Goal: Task Accomplishment & Management: Understand process/instructions

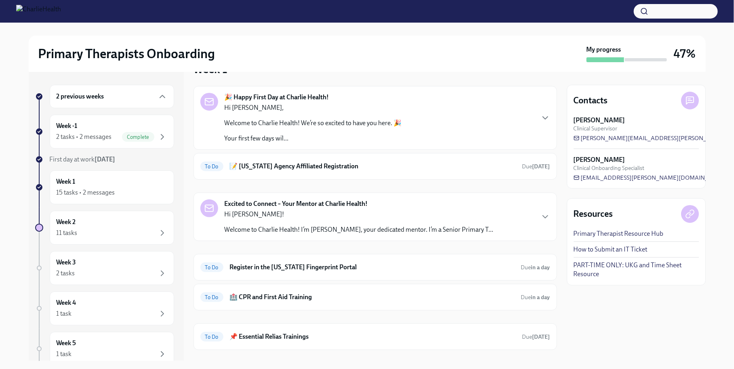
scroll to position [26, 0]
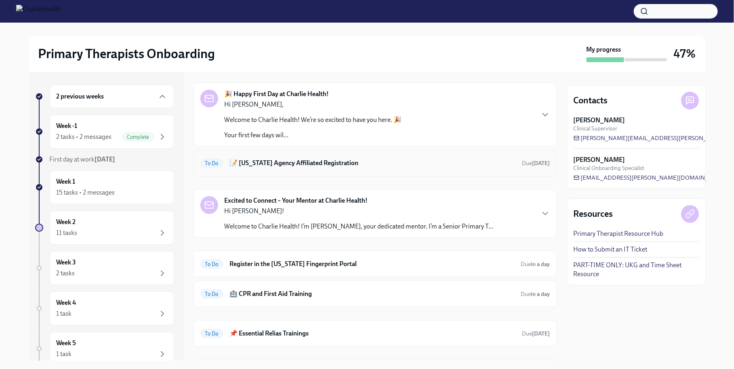
click at [283, 168] on div "To Do 📝 [US_STATE] Agency Affiliated Registration Due [DATE]" at bounding box center [375, 163] width 350 height 13
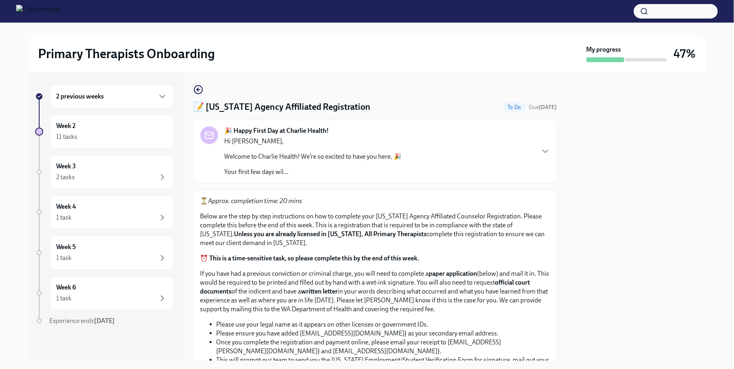
click at [198, 89] on icon "button" at bounding box center [198, 90] width 10 height 10
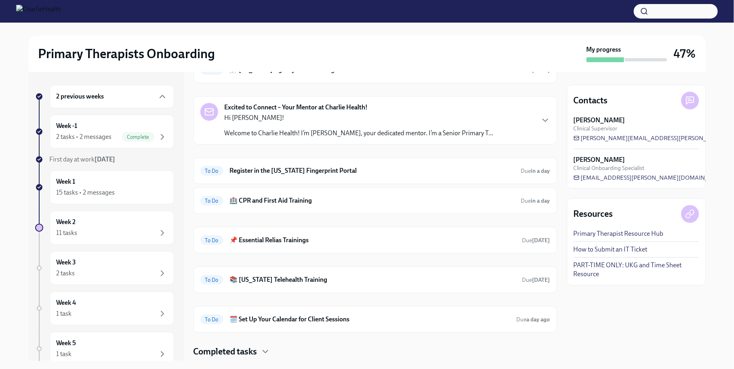
scroll to position [140, 0]
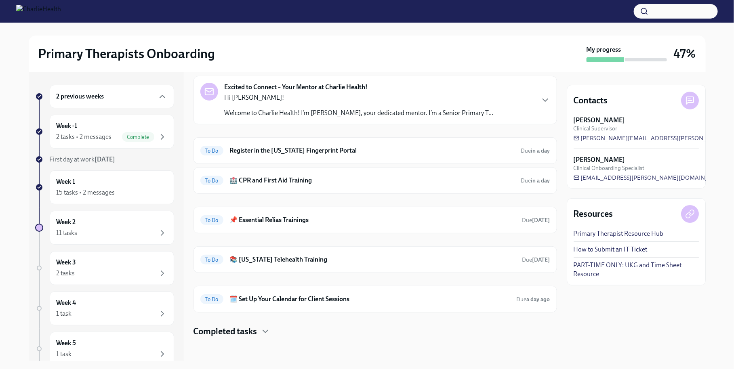
click at [249, 332] on h4 "Completed tasks" at bounding box center [225, 332] width 64 height 12
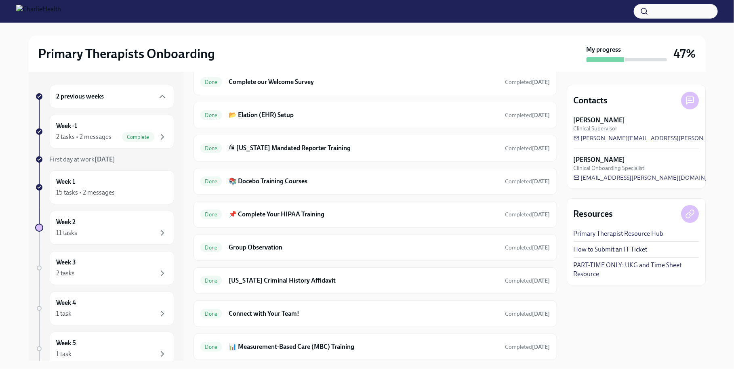
scroll to position [435, 0]
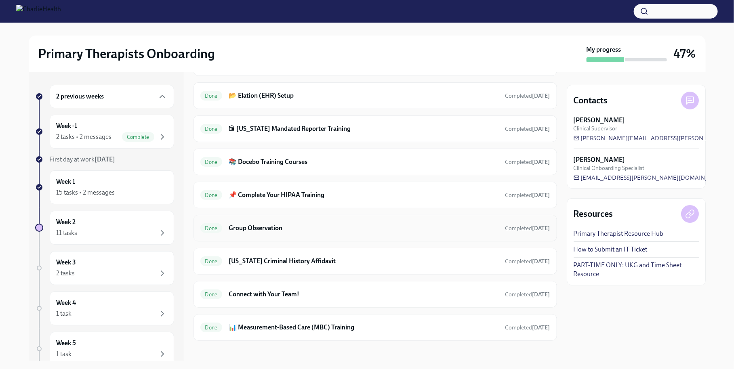
click at [291, 230] on div "Done Group Observation Completed [DATE]" at bounding box center [374, 228] width 363 height 27
click at [281, 225] on h6 "Group Observation" at bounding box center [364, 228] width 270 height 9
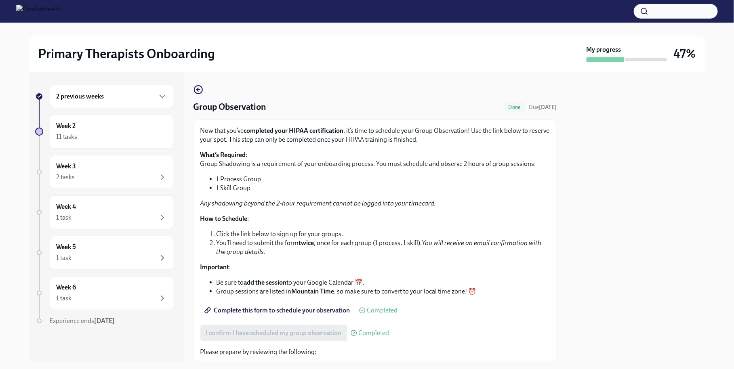
click at [274, 313] on span "Complete this form to schedule your observation" at bounding box center [278, 311] width 144 height 8
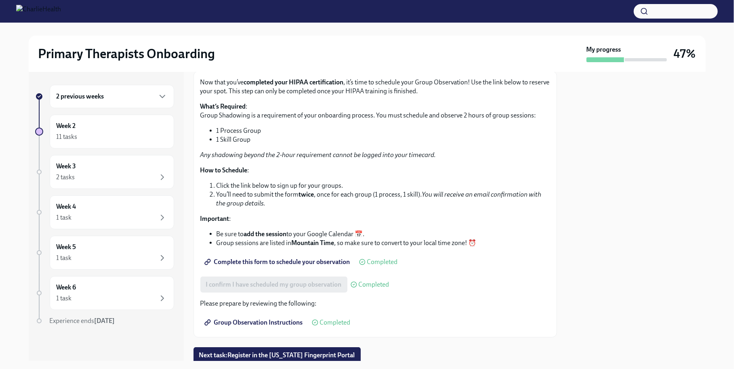
scroll to position [77, 0]
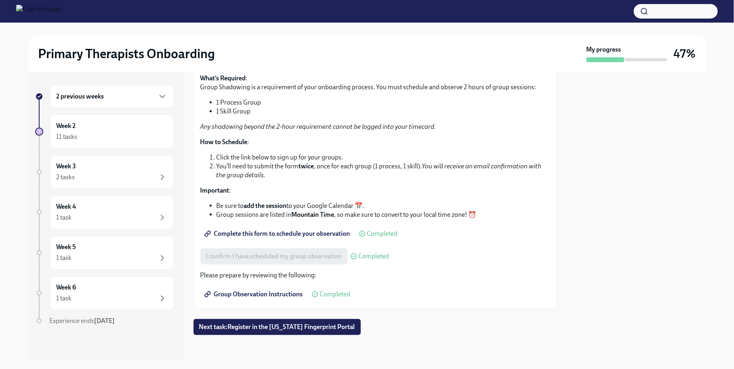
click at [118, 100] on div "2 previous weeks" at bounding box center [112, 97] width 111 height 10
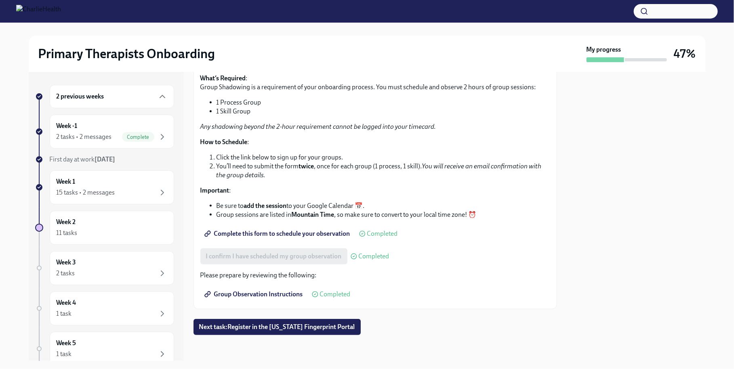
click at [124, 100] on div "2 previous weeks" at bounding box center [112, 97] width 111 height 10
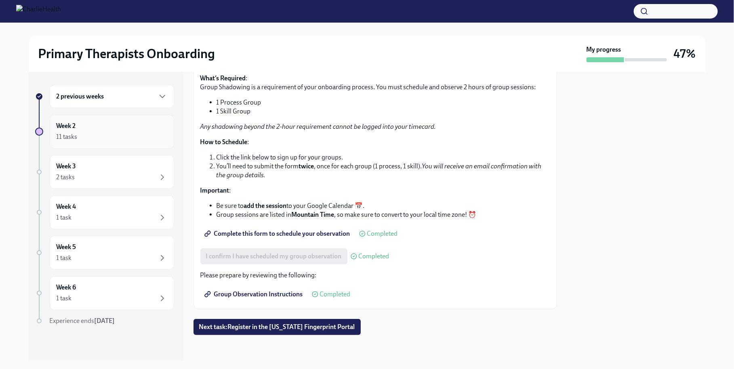
click at [122, 122] on div "Week 2 11 tasks" at bounding box center [112, 132] width 111 height 20
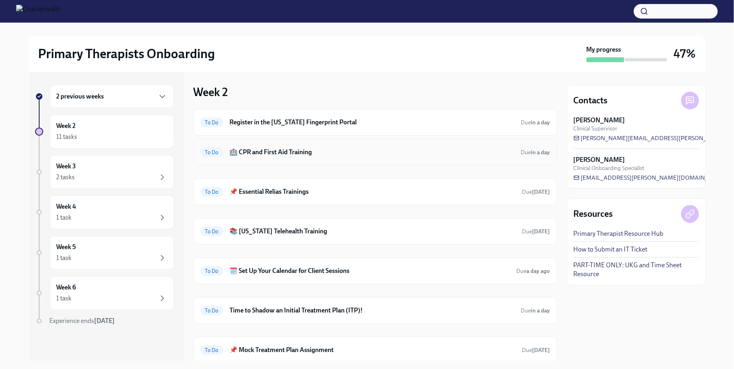
scroll to position [51, 0]
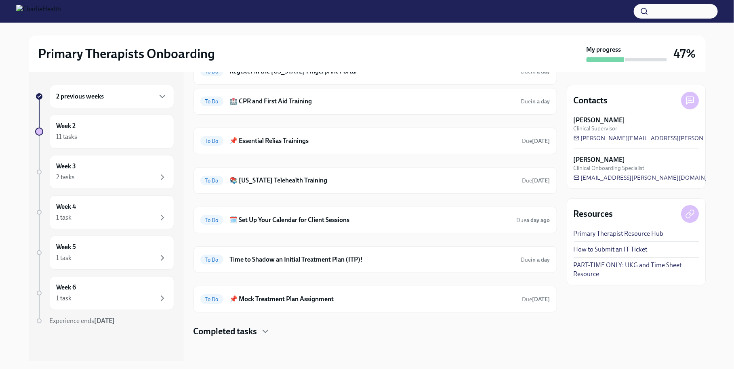
click at [229, 321] on div "To Do Register in the [US_STATE] Fingerprint Portal Due in a day To Do 🏥 CPR an…" at bounding box center [374, 197] width 363 height 279
click at [227, 330] on h4 "Completed tasks" at bounding box center [225, 332] width 64 height 12
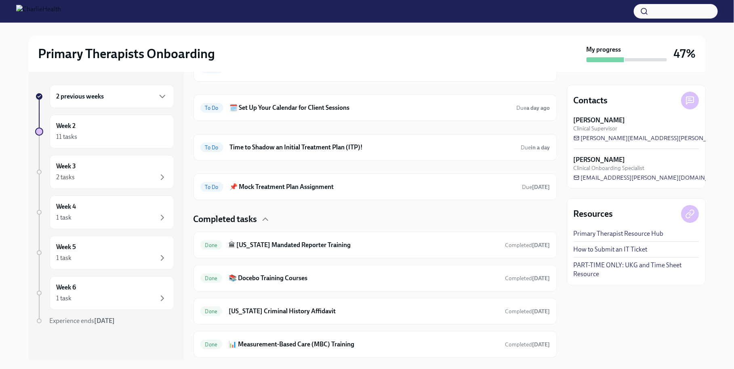
scroll to position [182, 0]
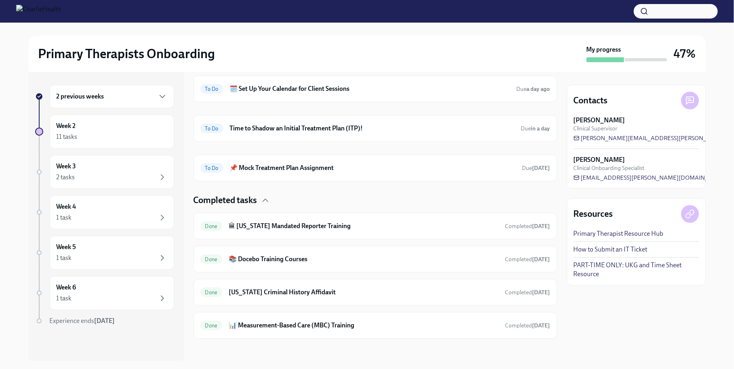
click at [120, 102] on div "2 previous weeks" at bounding box center [112, 96] width 124 height 23
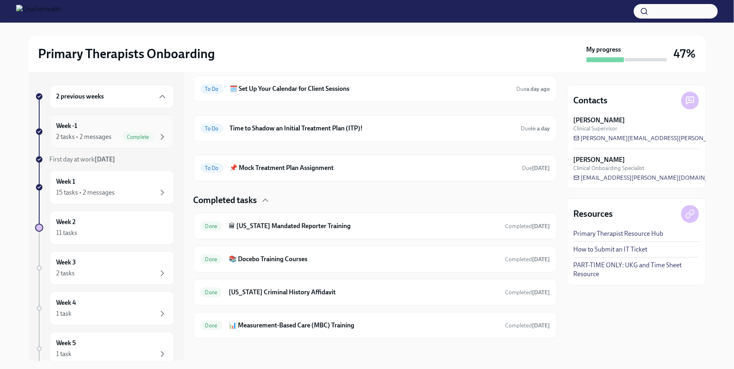
click at [116, 126] on div "Week -1 2 tasks • 2 messages Complete" at bounding box center [112, 132] width 111 height 20
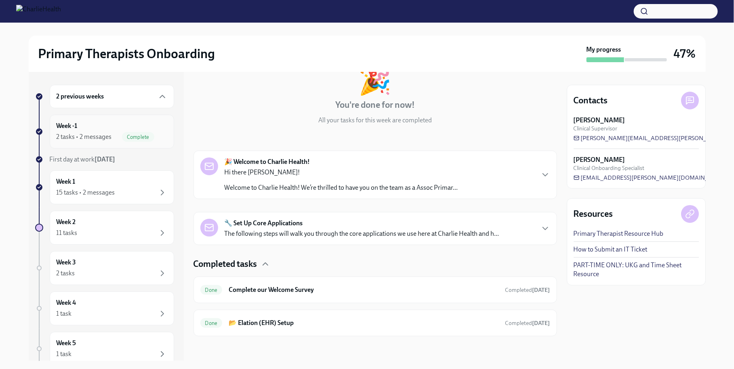
click at [110, 142] on div "Week -1 2 tasks • 2 messages Complete" at bounding box center [112, 132] width 124 height 34
click at [106, 161] on strong "[DATE]" at bounding box center [105, 159] width 21 height 8
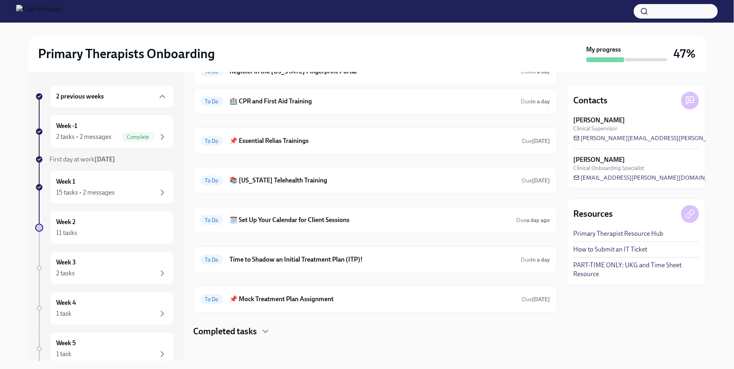
click at [253, 329] on h4 "Completed tasks" at bounding box center [225, 332] width 64 height 12
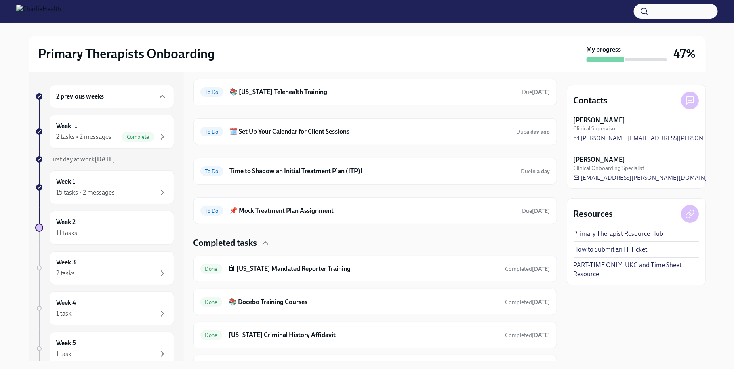
scroll to position [182, 0]
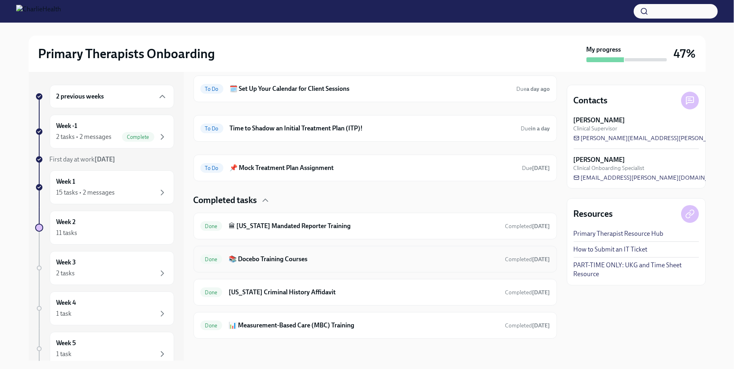
click at [262, 255] on h6 "📚 Docebo Training Courses" at bounding box center [364, 259] width 270 height 9
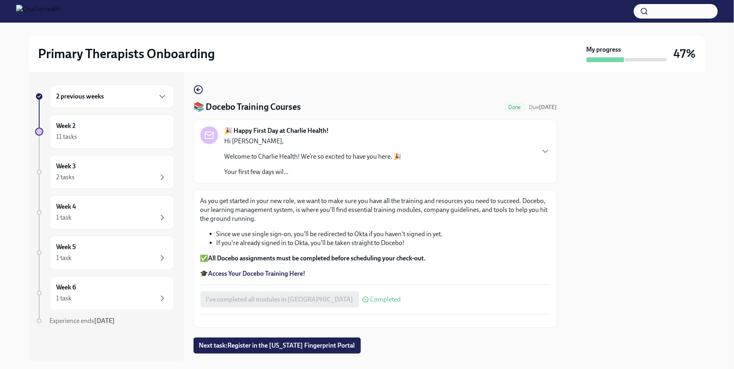
click at [262, 274] on strong "Access Your Docebo Training Here!" at bounding box center [256, 274] width 97 height 8
click at [128, 142] on div "Week 2 11 tasks" at bounding box center [112, 132] width 124 height 34
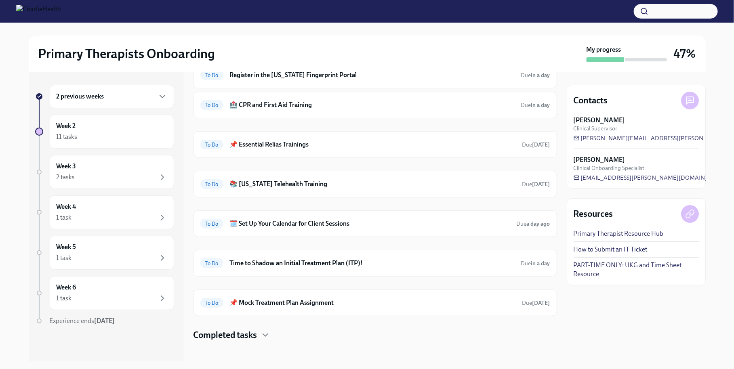
scroll to position [51, 0]
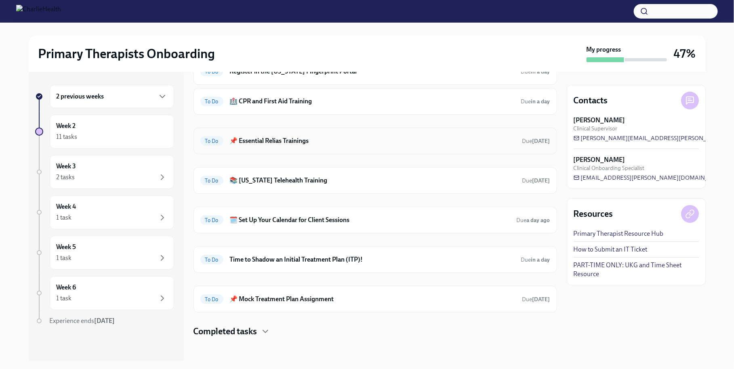
click at [321, 145] on div "To Do 📌 Essential Relias Trainings Due [DATE]" at bounding box center [375, 140] width 350 height 13
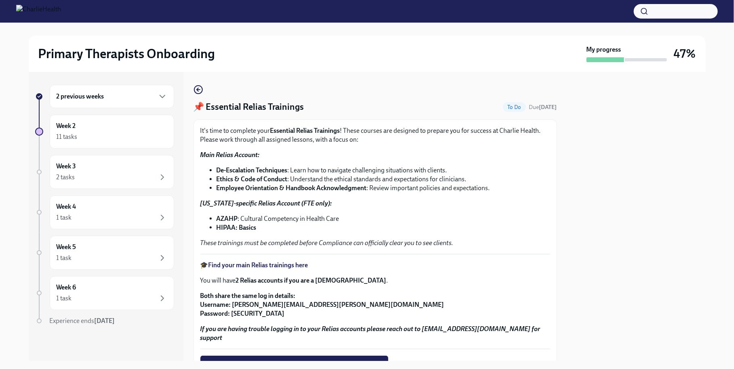
click at [277, 265] on strong "Find your main Relias trainings here" at bounding box center [258, 265] width 100 height 8
click at [111, 100] on div "2 previous weeks" at bounding box center [112, 97] width 111 height 10
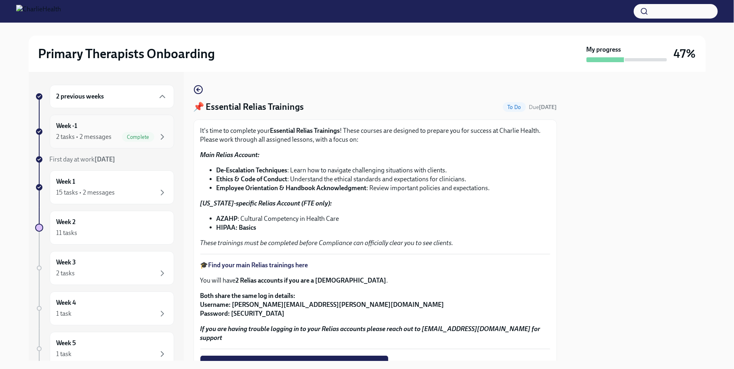
click at [113, 123] on div "Week -1 2 tasks • 2 messages Complete" at bounding box center [112, 132] width 111 height 20
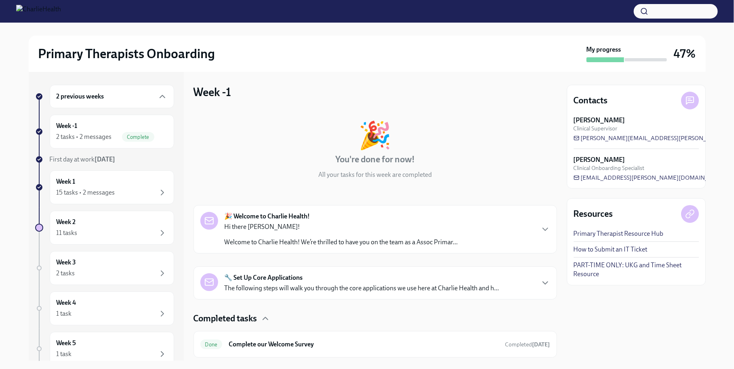
scroll to position [55, 0]
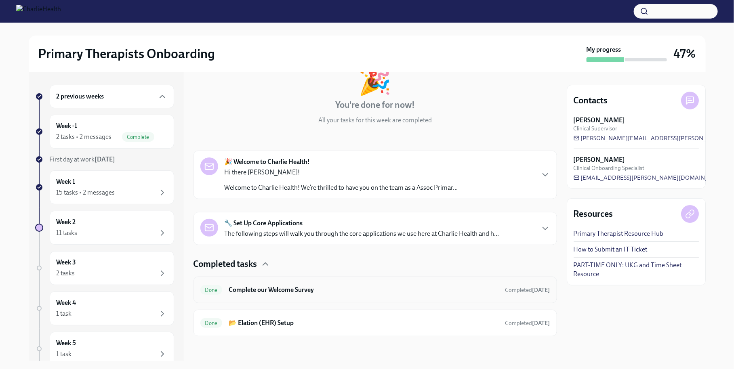
click at [285, 300] on div "Done Complete our Welcome Survey Completed [DATE]" at bounding box center [374, 290] width 363 height 27
click at [288, 292] on h6 "Complete our Welcome Survey" at bounding box center [364, 290] width 270 height 9
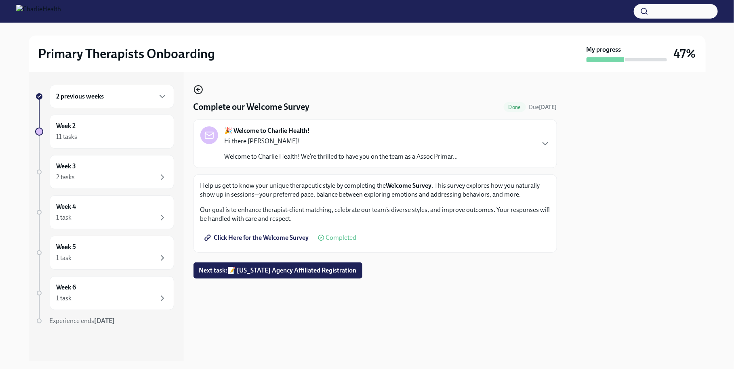
click at [196, 85] on icon "button" at bounding box center [198, 90] width 10 height 10
